Goal: Task Accomplishment & Management: Manage account settings

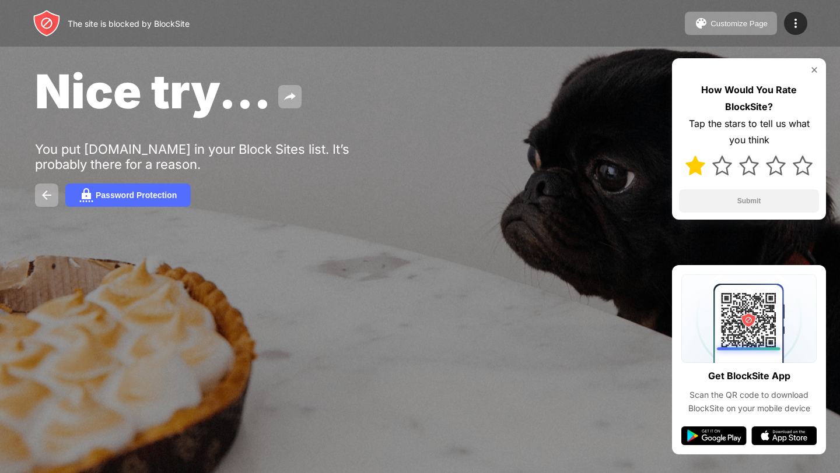
click at [692, 168] on img at bounding box center [695, 166] width 20 height 20
click at [687, 165] on img at bounding box center [695, 166] width 20 height 20
click at [707, 196] on button "Submit" at bounding box center [749, 200] width 140 height 23
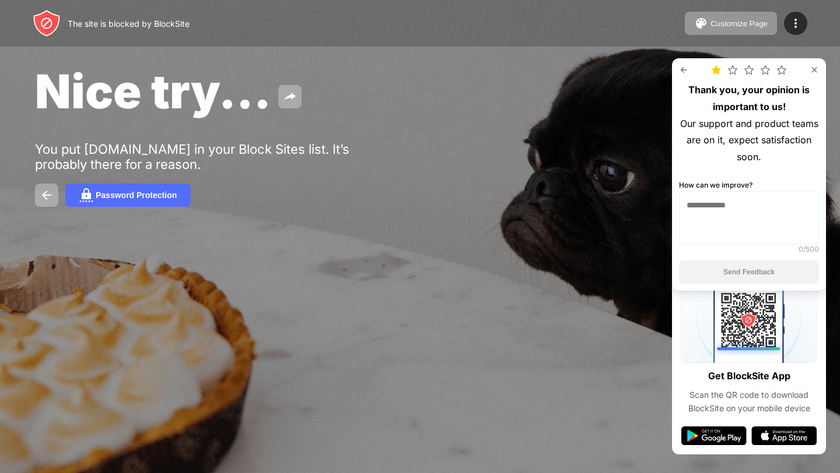
click at [618, 168] on div "Nice try... You put youtube.com in your Block Sites list. It’s probably there f…" at bounding box center [420, 135] width 840 height 270
click at [812, 71] on img at bounding box center [813, 69] width 9 height 9
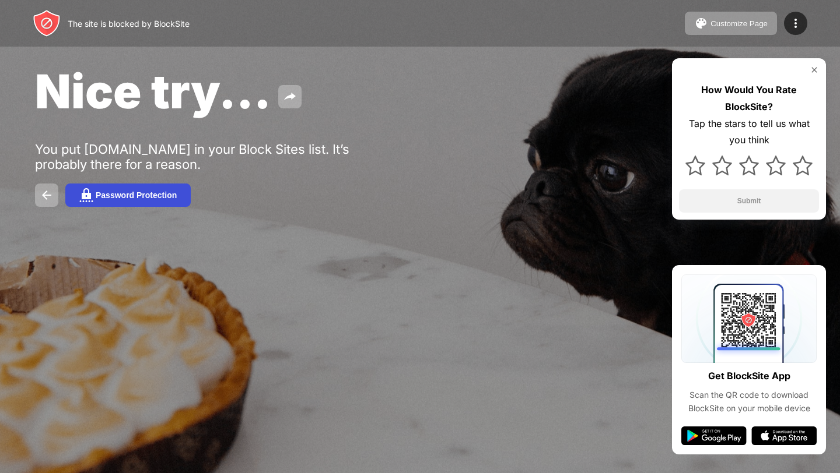
click at [68, 193] on button "Password Protection" at bounding box center [127, 195] width 125 height 23
